Goal: Task Accomplishment & Management: Manage account settings

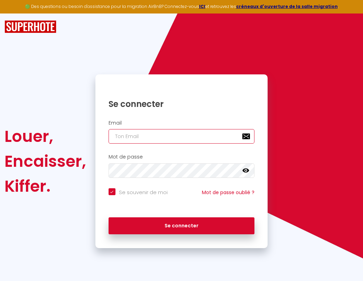
type input "s"
checkbox input "true"
type input "su"
checkbox input "true"
type input "sup"
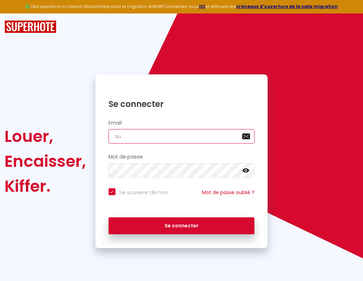
checkbox input "true"
type input "supe"
checkbox input "true"
type input "super"
checkbox input "true"
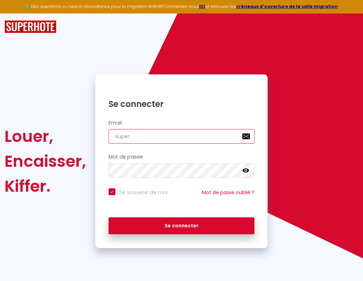
type input "superb"
checkbox input "true"
type input "superbo"
checkbox input "true"
type input "s"
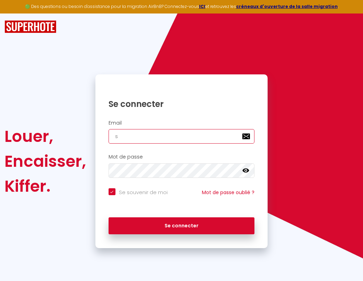
checkbox input "true"
type input "su"
checkbox input "true"
type input "sup"
checkbox input "true"
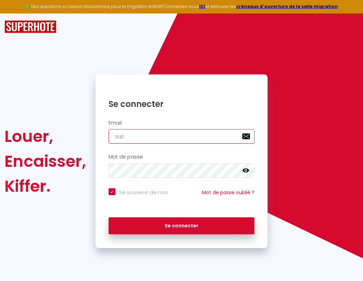
type input "supe"
checkbox input "true"
type input "superbordea"
checkbox input "true"
type input "super"
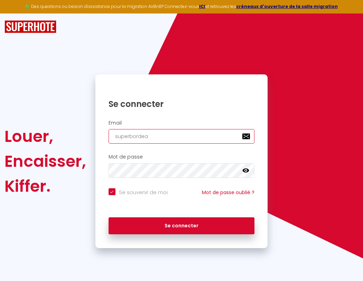
checkbox input "true"
type input "superbordeau"
checkbox input "true"
type input "superb"
checkbox input "true"
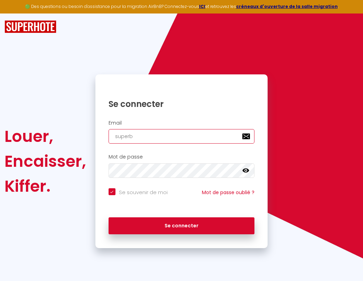
type input "superbordeaux"
checkbox input "true"
type input "superbo"
checkbox input "true"
type input "s"
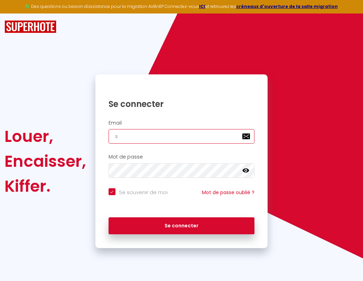
checkbox input "true"
type input "su"
checkbox input "true"
type input "superbor"
checkbox input "true"
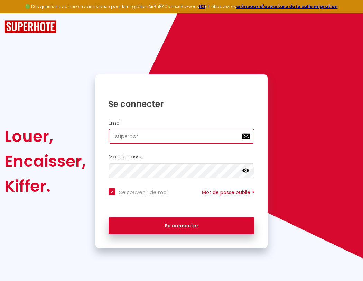
type input "sup"
checkbox input "true"
type input "superbord"
checkbox input "true"
type input "supe"
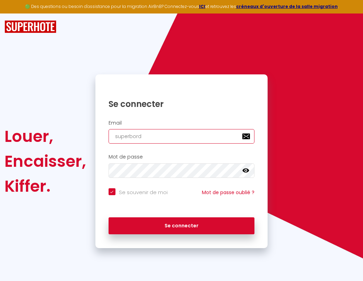
checkbox input "true"
type input "superborde"
checkbox input "true"
type input "super"
checkbox input "true"
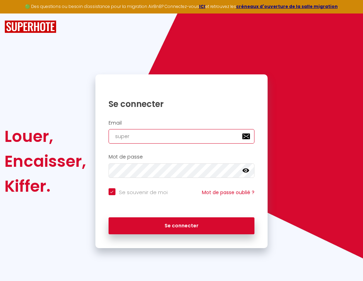
type input "superbordea"
checkbox input "true"
type input "superb"
checkbox input "true"
type input "superbordeau"
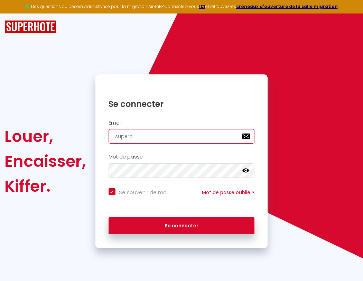
checkbox input "true"
type input "superbo"
checkbox input "true"
type input "superbordeaux"
checkbox input "true"
